Goal: Information Seeking & Learning: Learn about a topic

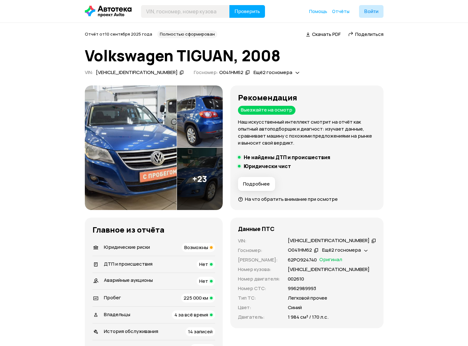
click at [125, 134] on img at bounding box center [131, 147] width 92 height 125
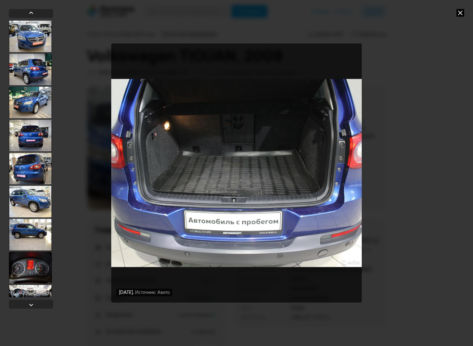
click at [424, 145] on div "[DATE] Источник: Авито [DATE] Источник: Авито [DATE] Источник: Авито [DATE] Ист…" at bounding box center [236, 173] width 473 height 346
click at [466, 11] on div "[DATE] Источник: Авито [DATE] Источник: Авито [DATE] Источник: Авито [DATE] Ист…" at bounding box center [236, 173] width 473 height 346
click at [456, 13] on div "[DATE] Источник: Авито [DATE] Источник: Авито [DATE] Источник: Авито [DATE] Ист…" at bounding box center [236, 173] width 473 height 346
click at [458, 13] on icon at bounding box center [460, 13] width 8 height 8
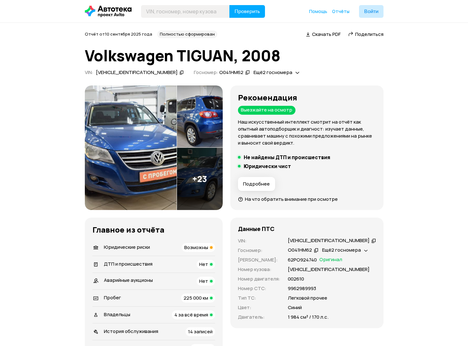
drag, startPoint x: 432, startPoint y: 81, endPoint x: 422, endPoint y: 92, distance: 15.1
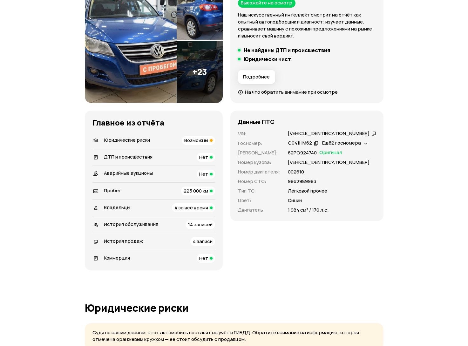
scroll to position [111, 0]
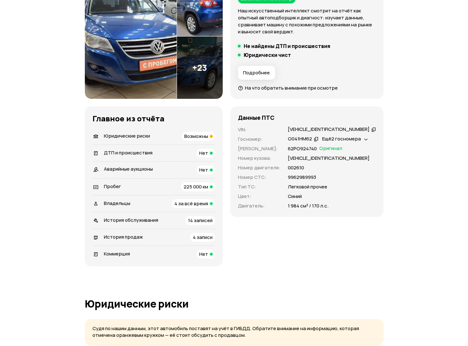
click at [208, 137] on span "Возможны" at bounding box center [196, 136] width 24 height 7
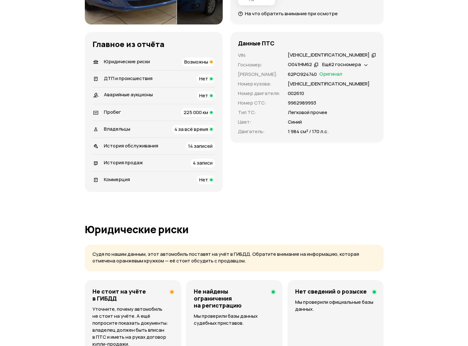
scroll to position [181, 0]
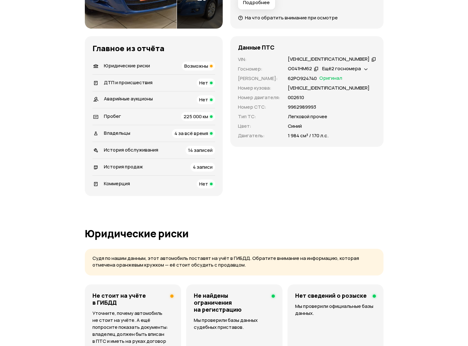
click at [352, 69] on span "Ещё 2 госномера" at bounding box center [341, 68] width 39 height 7
click at [361, 70] on span "Ещё 2 госномера" at bounding box center [341, 68] width 39 height 7
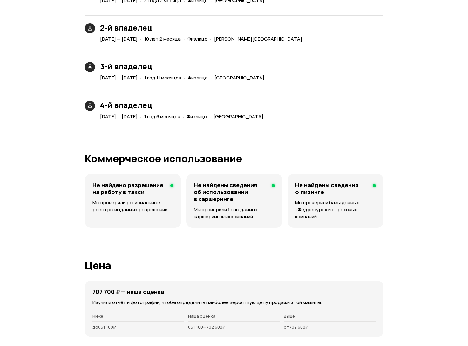
scroll to position [1461, 0]
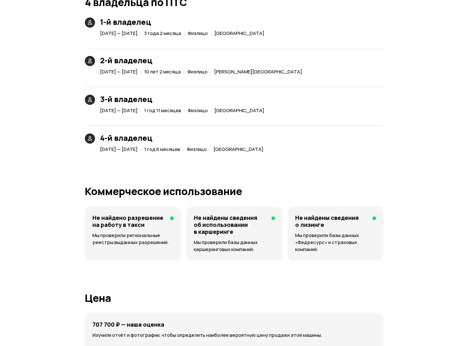
click at [241, 153] on div "Юридические риски Судя по нашим данным, этот автомобиль поставят на учёт в ГИБД…" at bounding box center [234, 10] width 299 height 2125
drag, startPoint x: 219, startPoint y: 146, endPoint x: 178, endPoint y: 141, distance: 40.6
click at [178, 142] on article "[DATE] — [DATE] · 1 год 6 месяцев · Физлицо · [GEOGRAPHIC_DATA]" at bounding box center [183, 148] width 166 height 12
drag, startPoint x: 177, startPoint y: 143, endPoint x: 286, endPoint y: 145, distance: 109.3
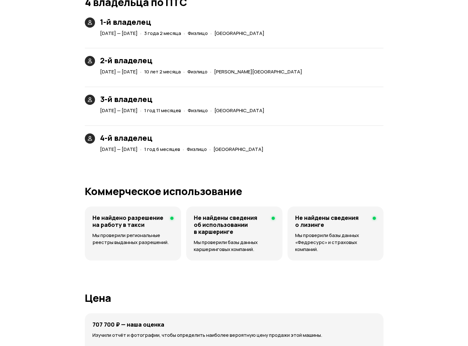
click at [267, 145] on div "[DATE] — [DATE] · 1 год 6 месяцев · Физлицо · [GEOGRAPHIC_DATA]" at bounding box center [183, 149] width 168 height 9
click at [263, 146] on span "[GEOGRAPHIC_DATA]" at bounding box center [239, 149] width 50 height 7
drag, startPoint x: 318, startPoint y: 146, endPoint x: 230, endPoint y: 148, distance: 87.7
click at [230, 148] on div "4-й владелец [DATE] — [DATE] · 1 год 6 месяцев · Физлицо · [GEOGRAPHIC_DATA]" at bounding box center [234, 136] width 299 height 36
click at [207, 148] on span "Физлицо" at bounding box center [197, 149] width 20 height 7
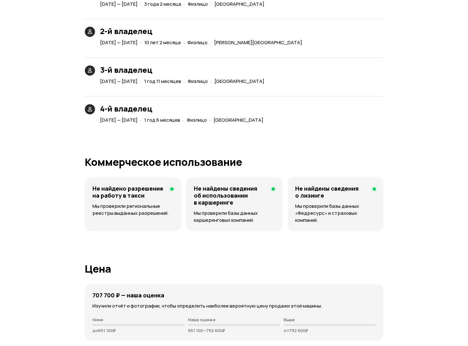
scroll to position [1556, 0]
